Goal: Information Seeking & Learning: Learn about a topic

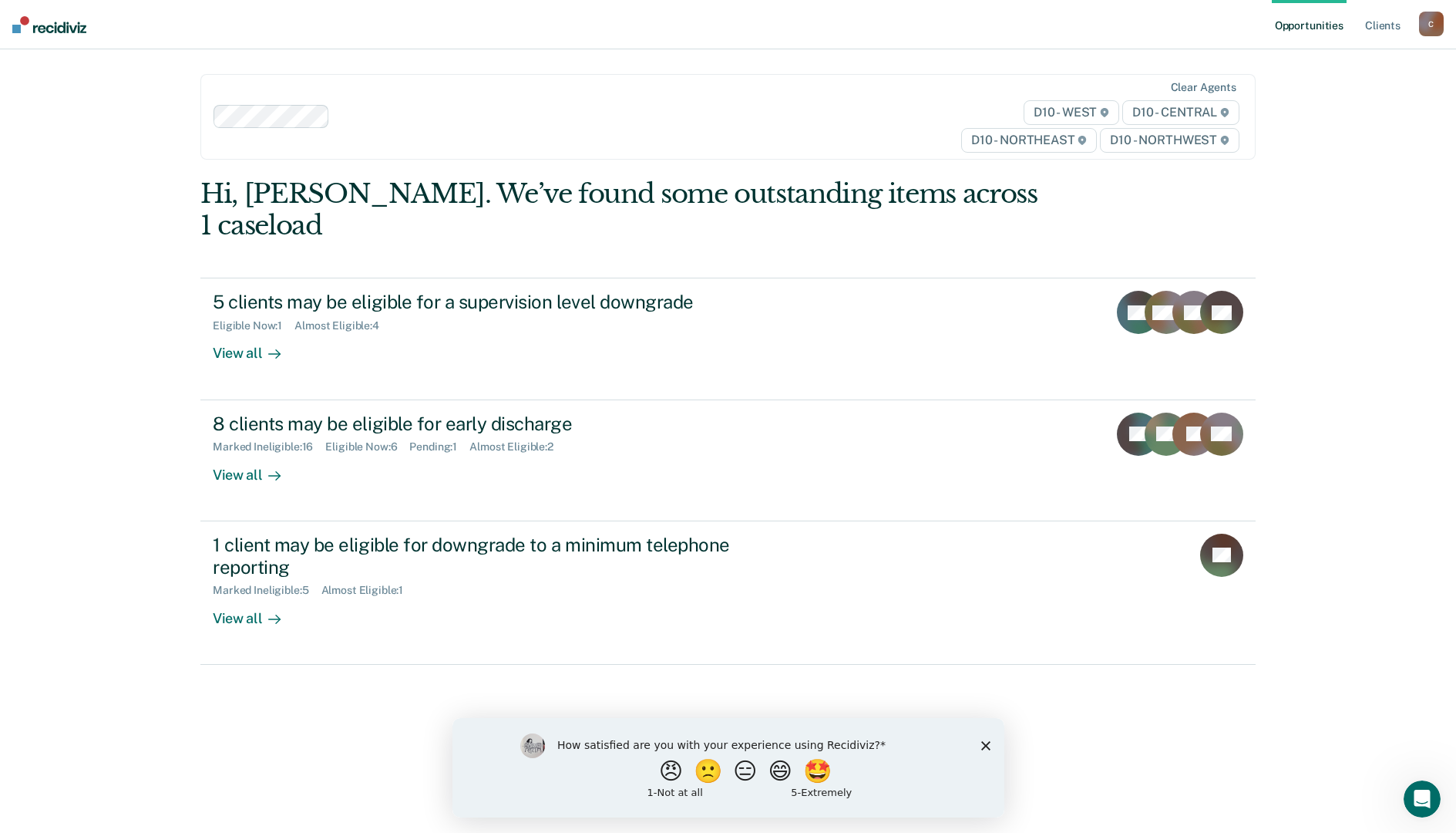
click at [986, 743] on icon "Close survey" at bounding box center [986, 746] width 10 height 10
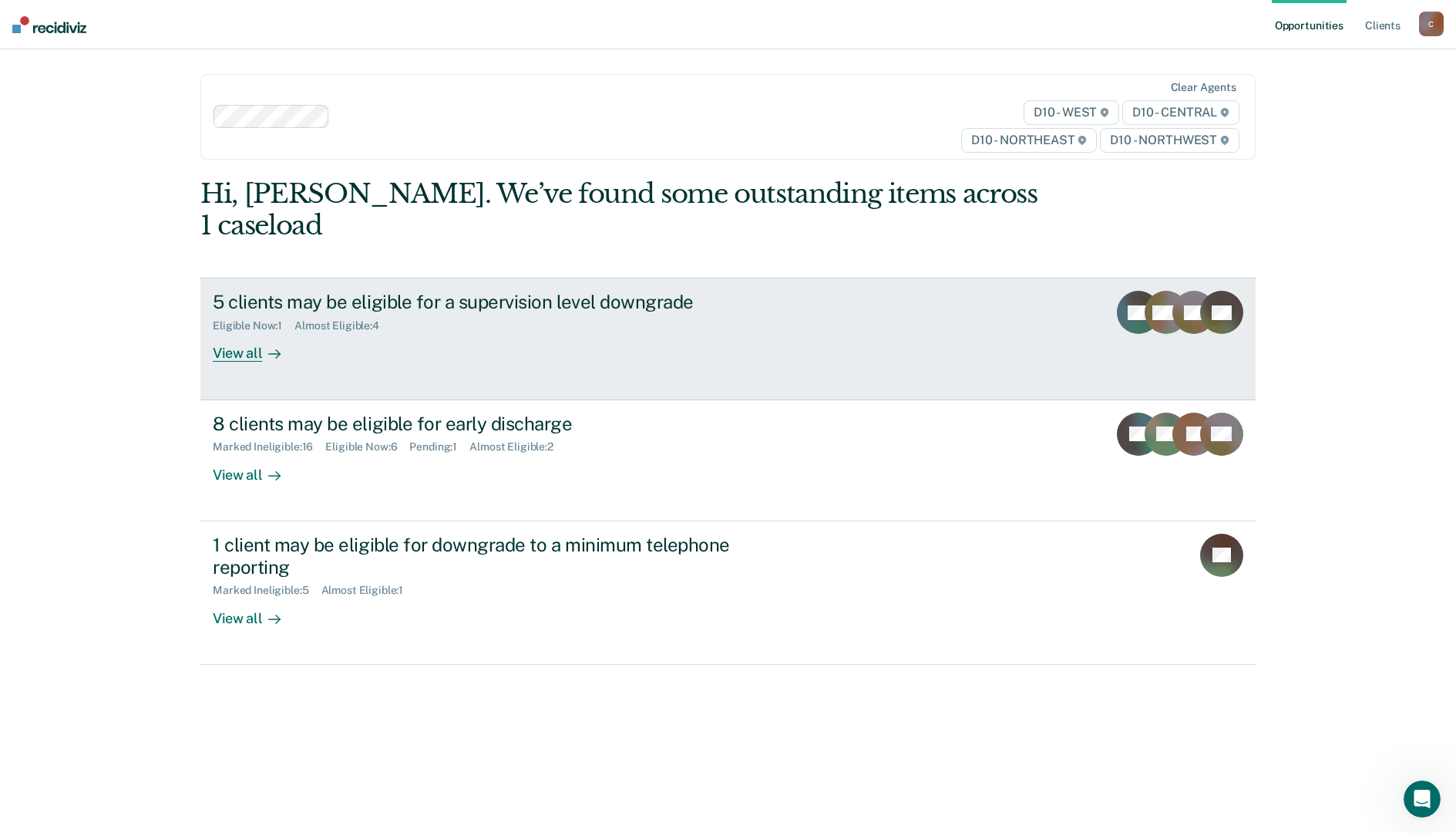
click at [422, 329] on div "5 clients may be eligible for a supervision level downgrade Eligible Now : 1 Al…" at bounding box center [501, 325] width 578 height 71
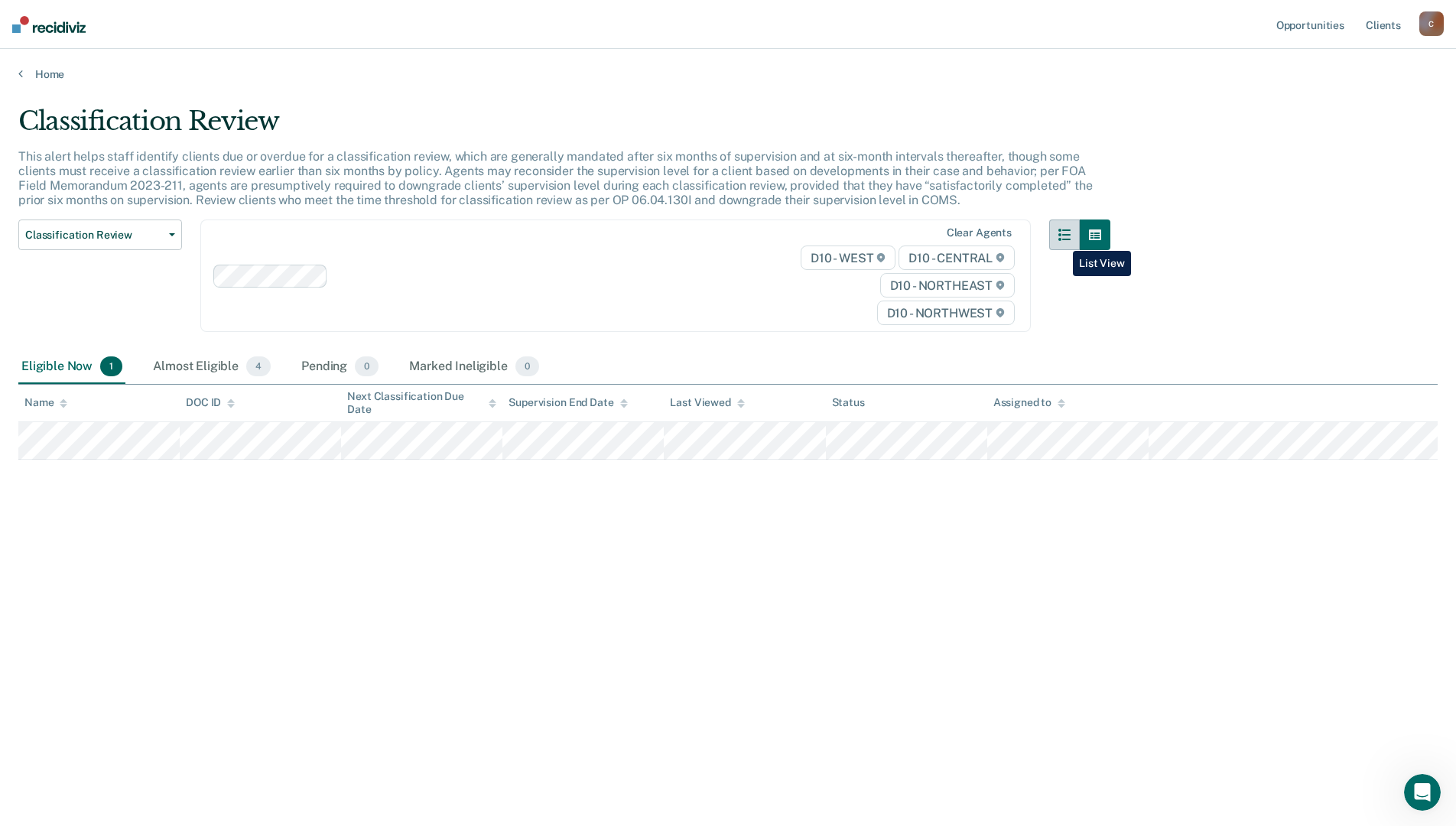
click at [1061, 239] on icon "button" at bounding box center [1064, 234] width 12 height 12
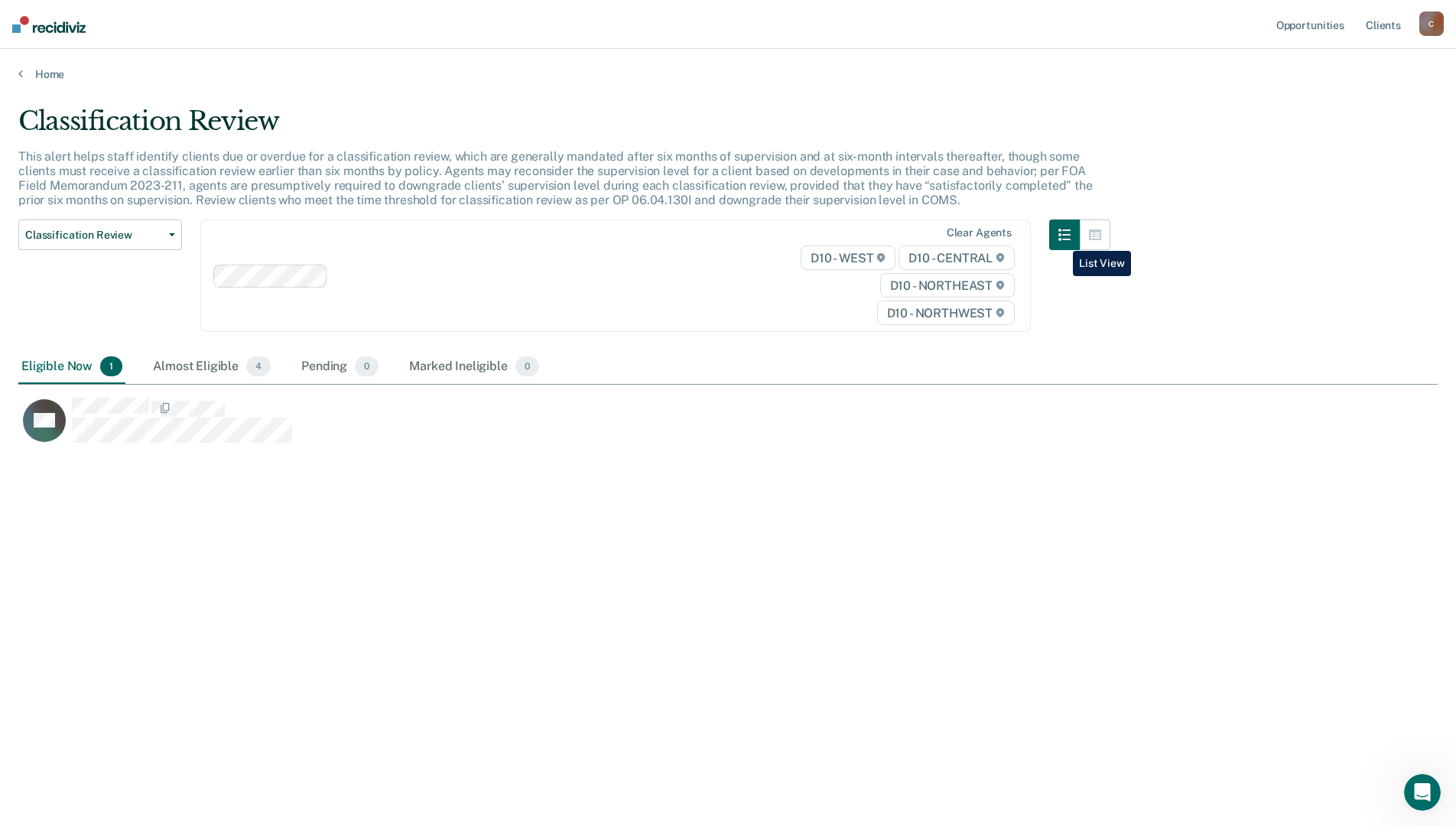
scroll to position [595, 1408]
click at [46, 72] on link "Home" at bounding box center [728, 74] width 1420 height 13
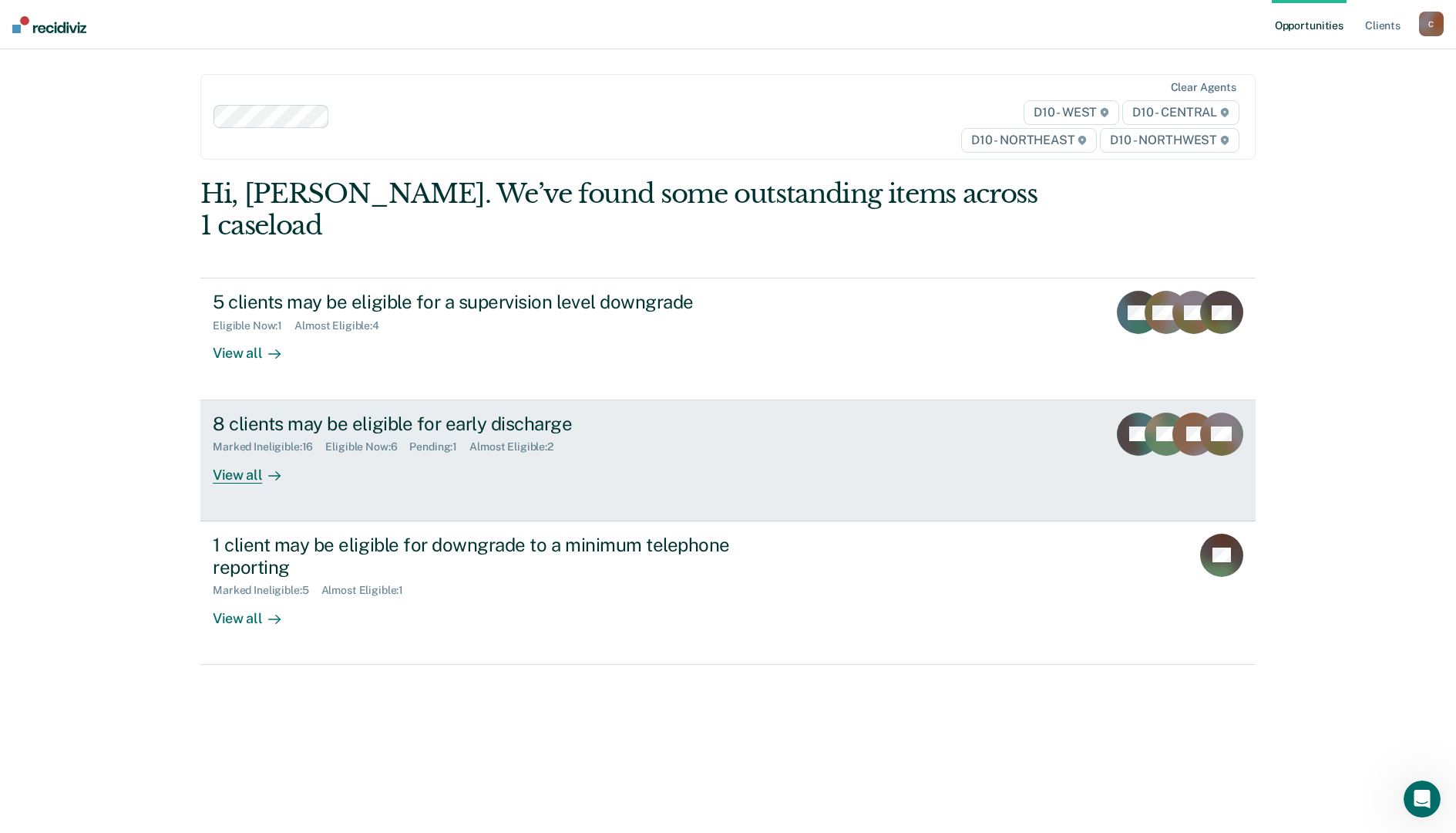
click at [239, 453] on div "View all" at bounding box center [256, 468] width 86 height 30
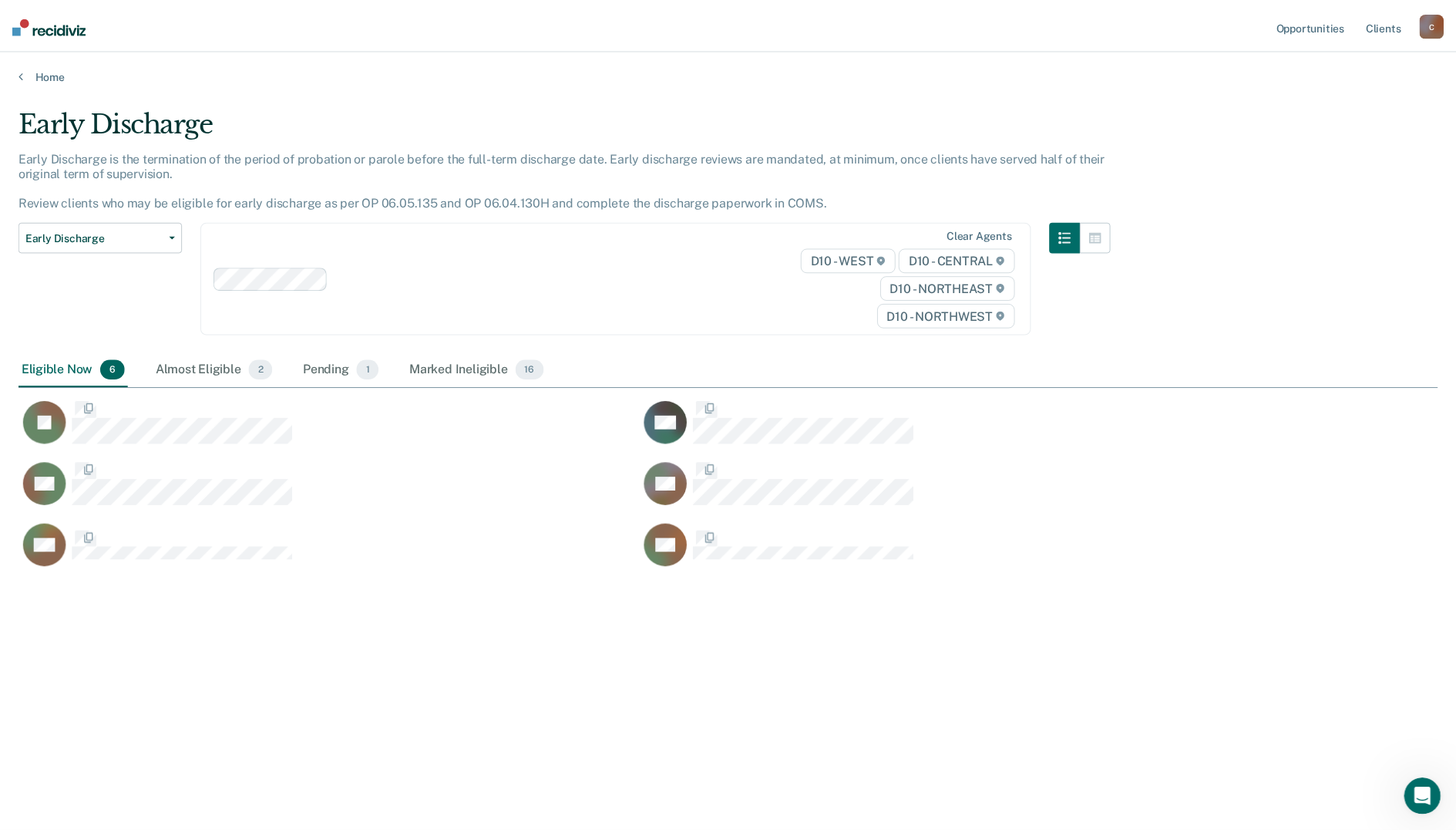
scroll to position [600, 1419]
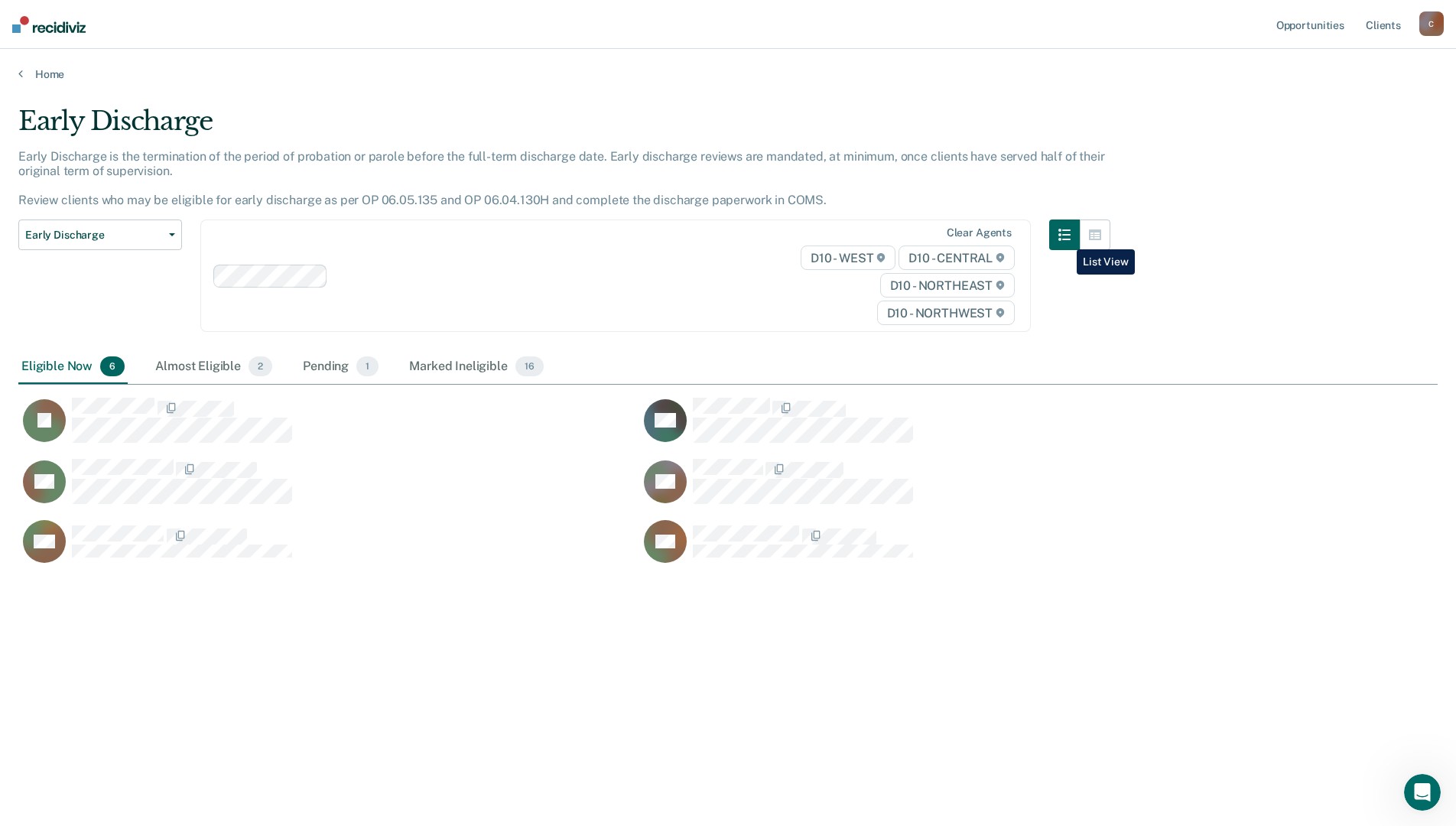
click at [1065, 238] on icon "button" at bounding box center [1064, 234] width 12 height 12
click at [186, 369] on div "Almost Eligible 2" at bounding box center [213, 367] width 123 height 34
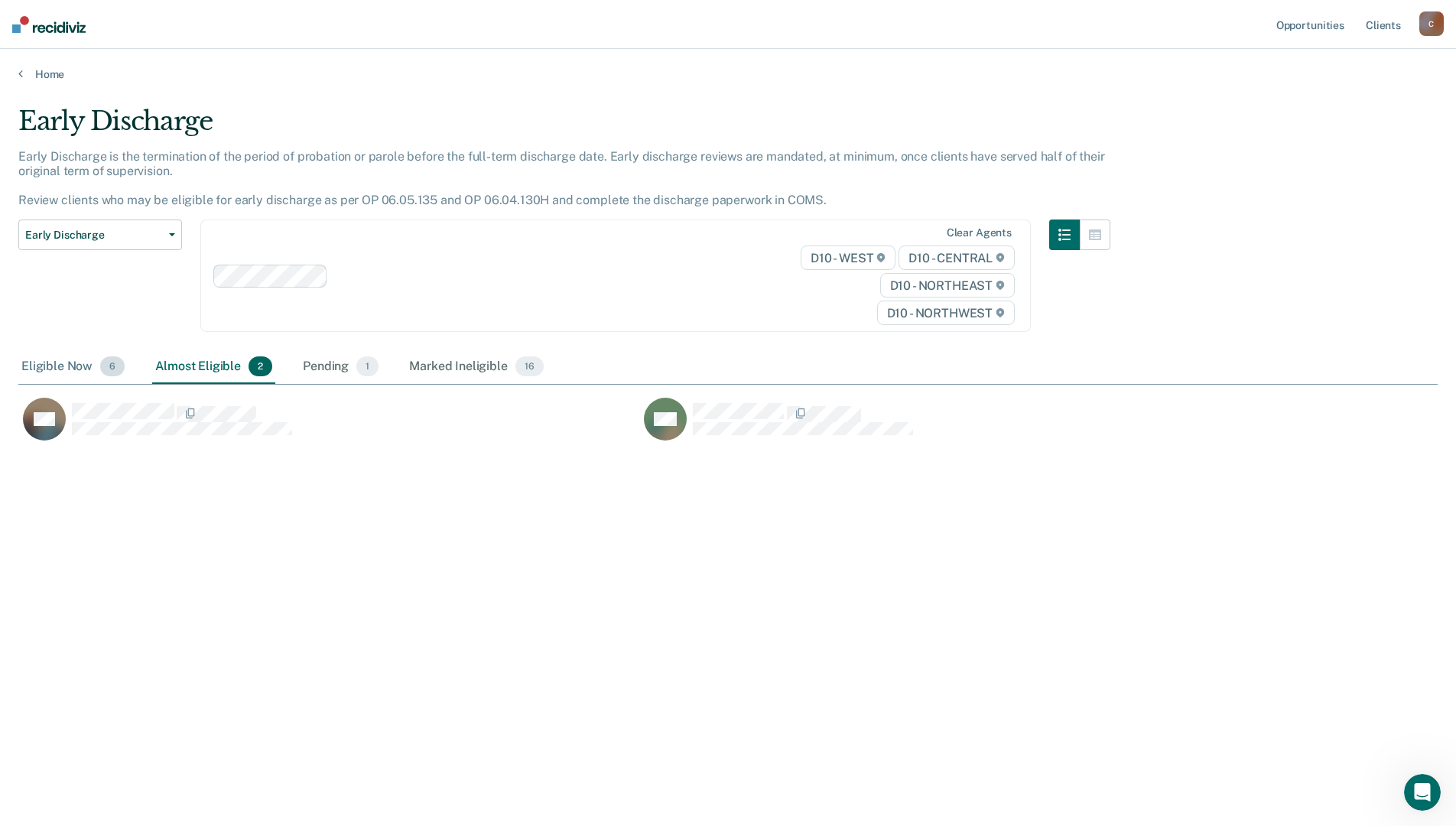
click at [77, 368] on div "Eligible Now 6" at bounding box center [73, 367] width 109 height 34
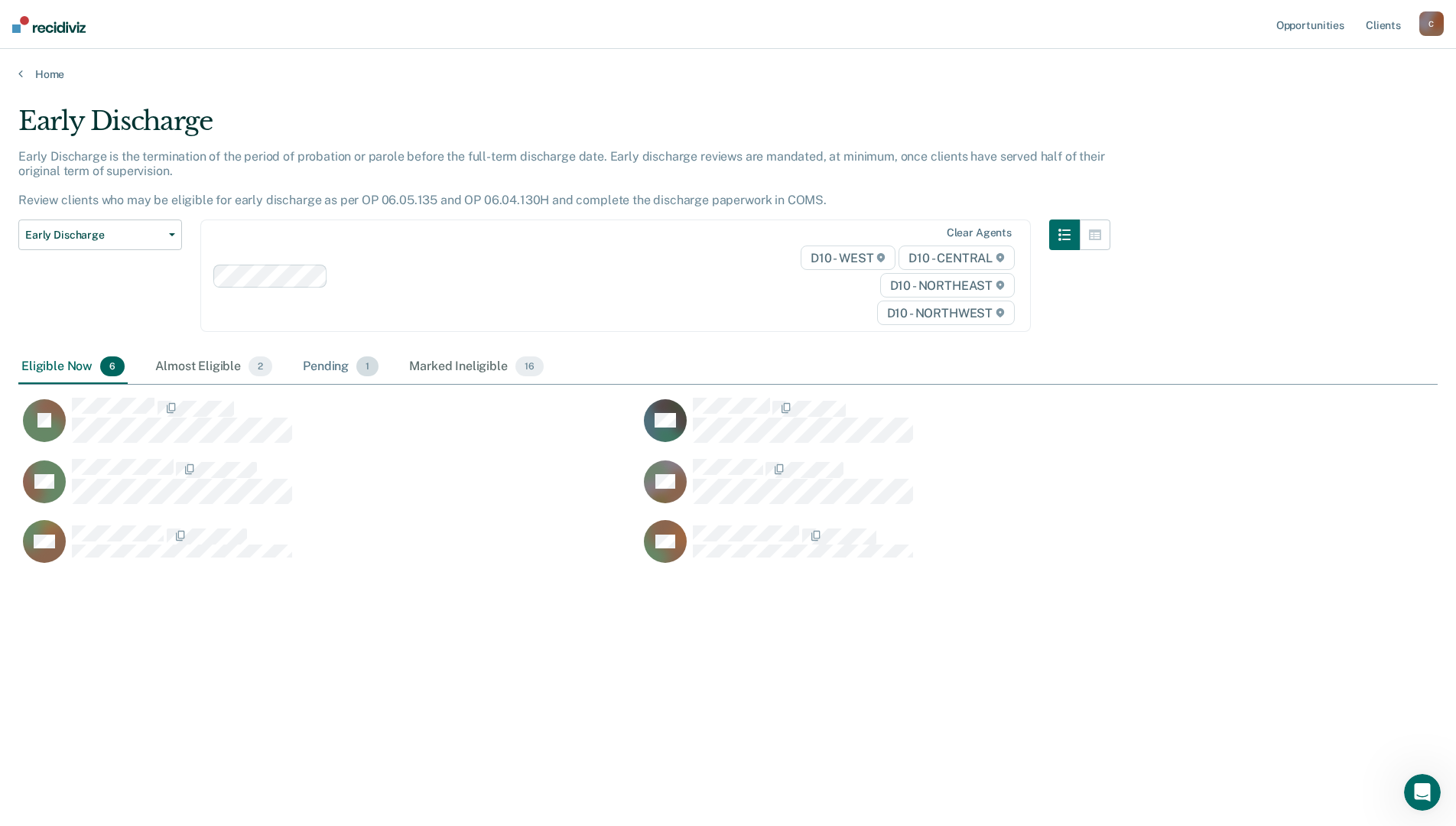
click at [325, 366] on div "Pending 1" at bounding box center [340, 367] width 82 height 34
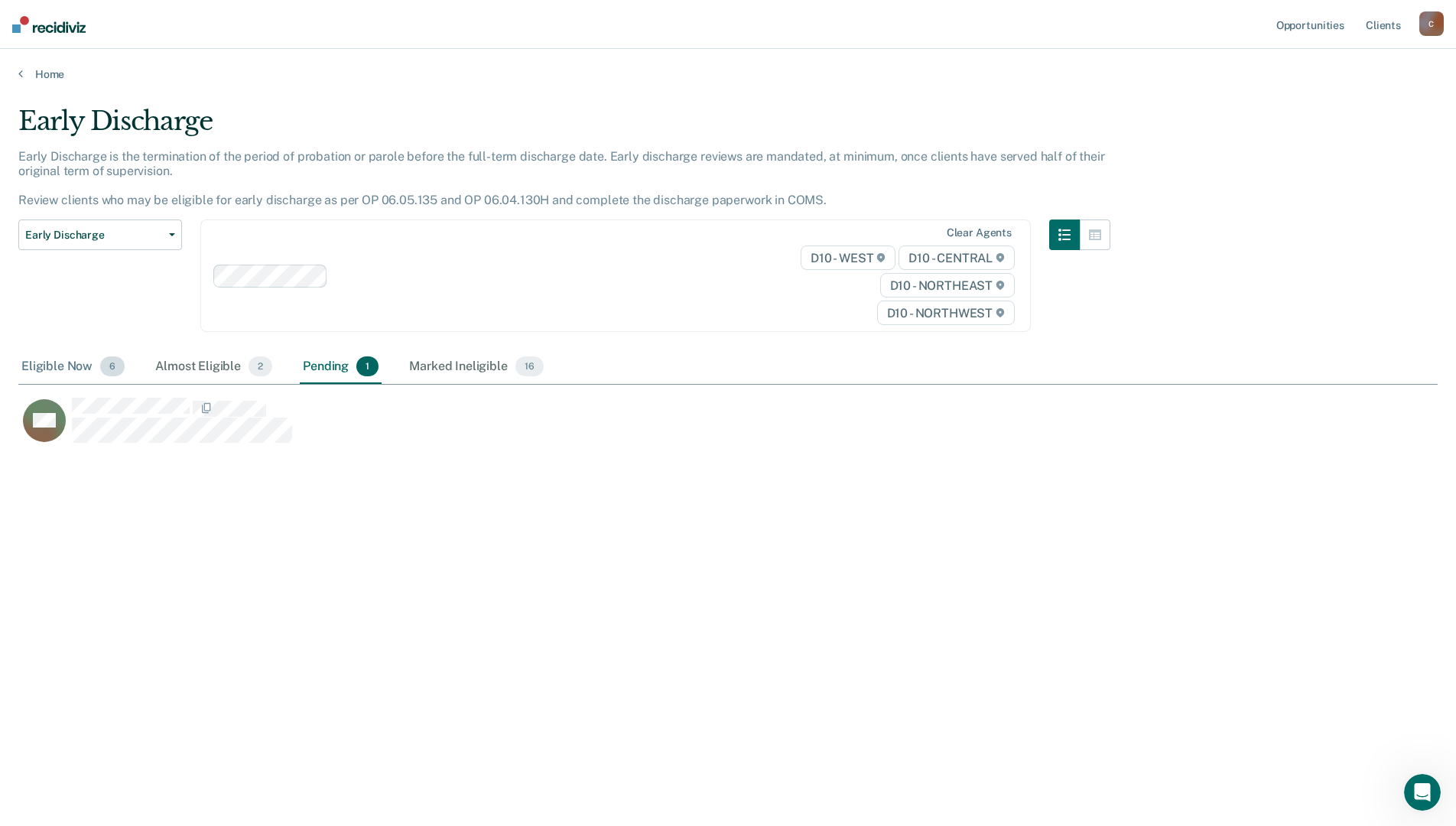
click at [48, 370] on div "Eligible Now 6" at bounding box center [73, 367] width 109 height 34
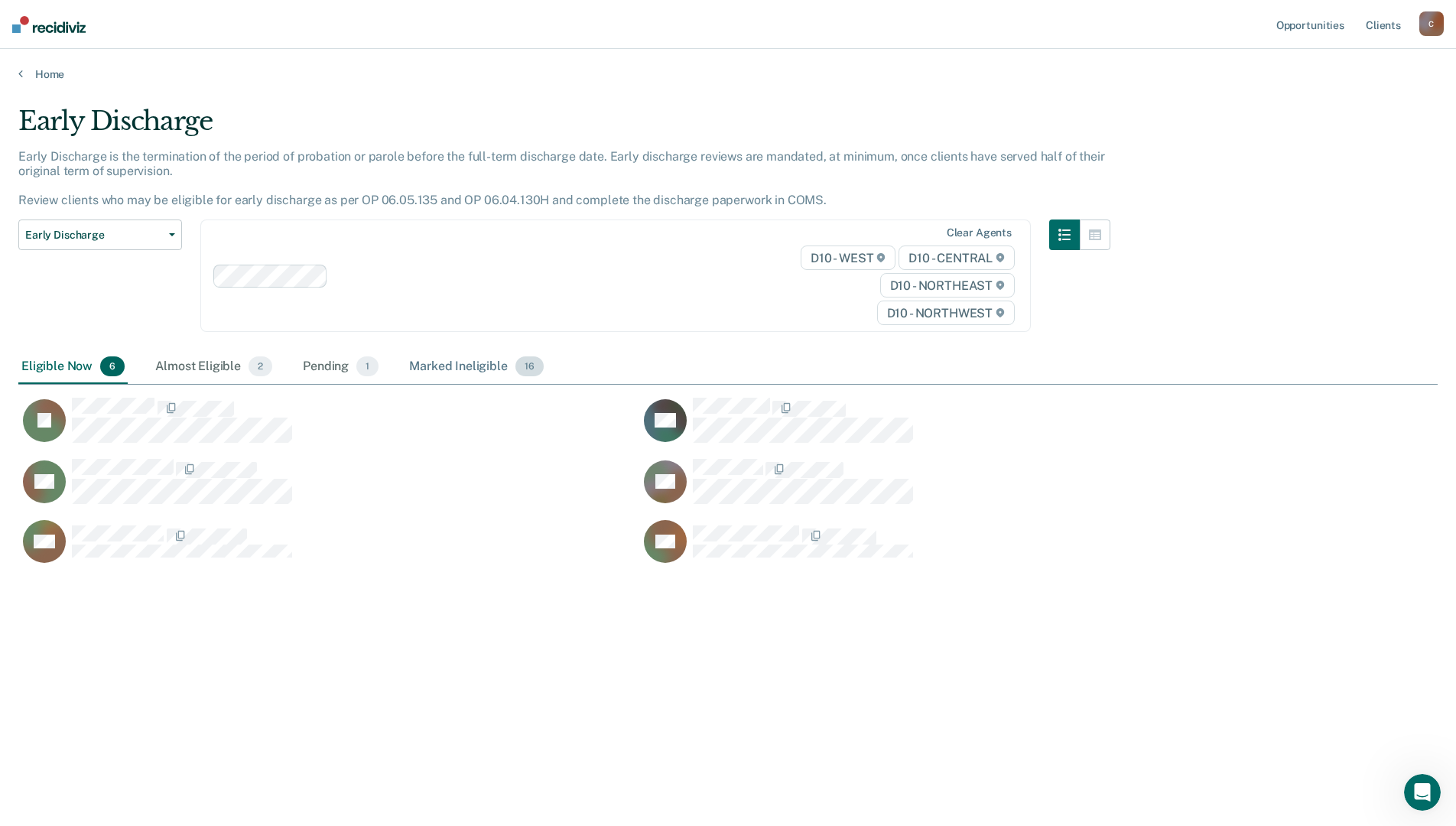
click at [425, 363] on div "Marked Ineligible 16" at bounding box center [476, 367] width 140 height 34
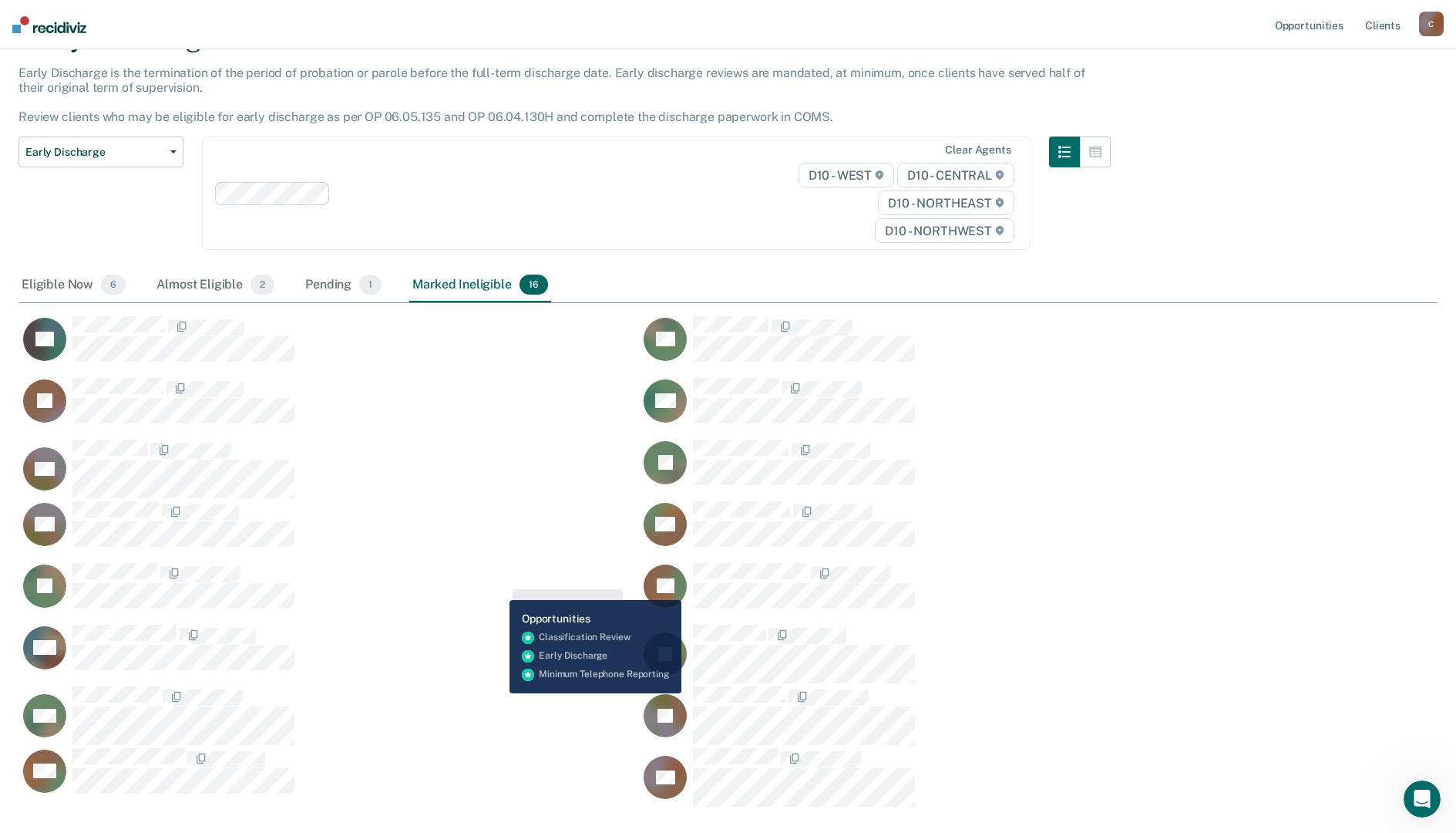
scroll to position [172, 0]
